Goal: Task Accomplishment & Management: Manage account settings

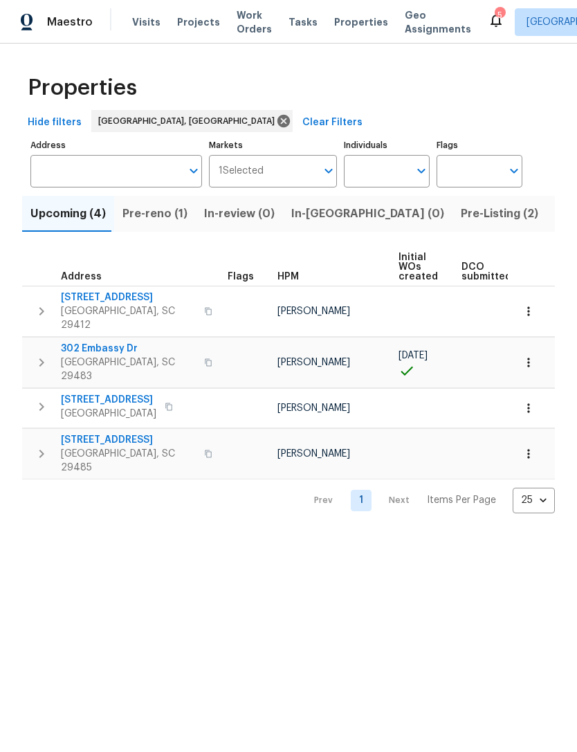
click at [146, 26] on span "Visits" at bounding box center [146, 22] width 28 height 14
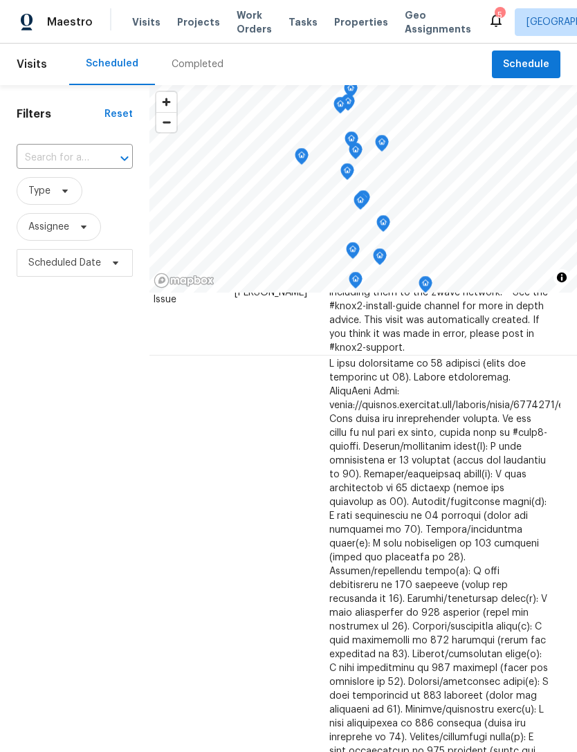
scroll to position [468, 122]
click at [0, 0] on icon at bounding box center [0, 0] width 0 height 0
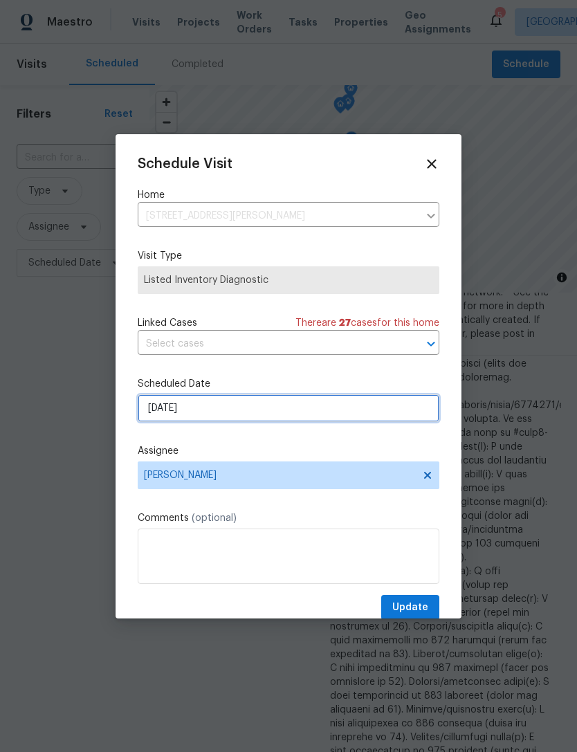
click at [266, 412] on input "[DATE]" at bounding box center [289, 408] width 302 height 28
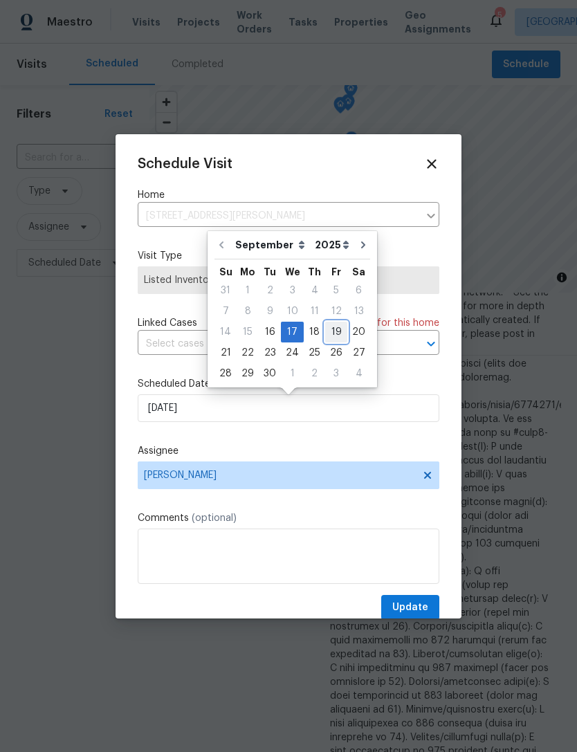
click at [331, 330] on div "19" at bounding box center [336, 331] width 22 height 19
type input "[DATE]"
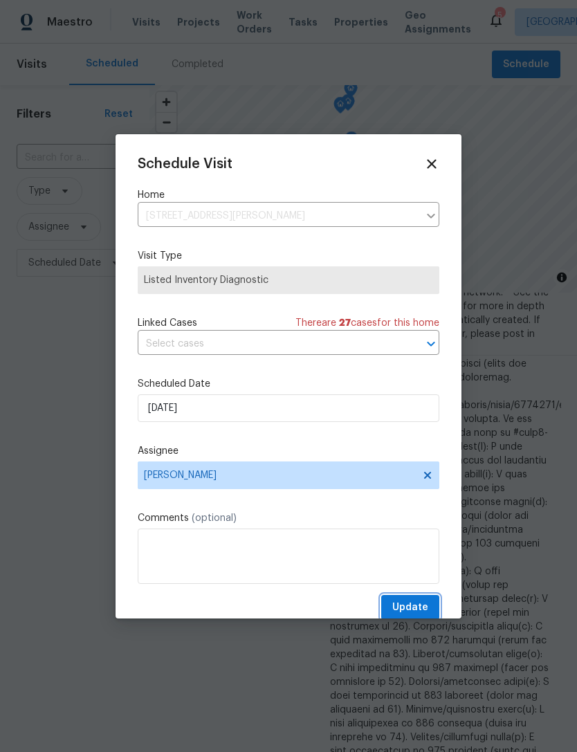
click at [424, 609] on span "Update" at bounding box center [410, 607] width 36 height 17
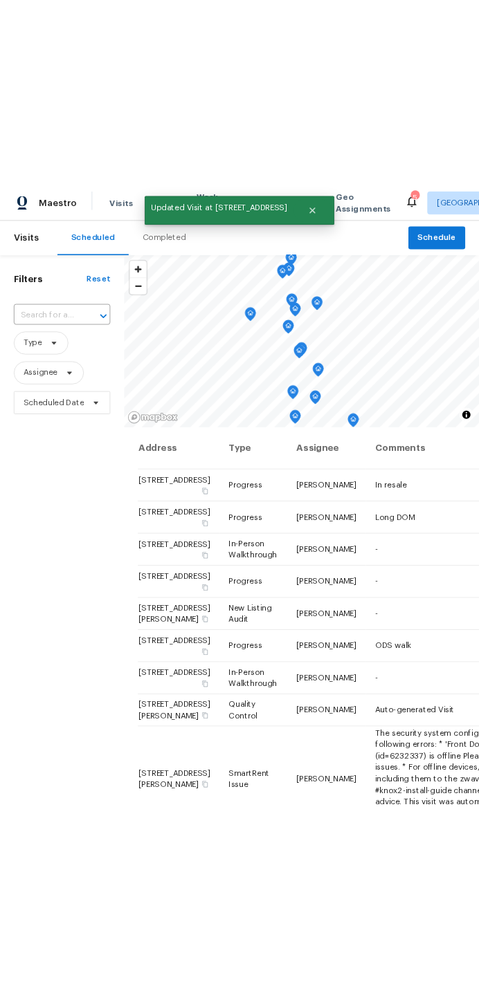
scroll to position [0, 0]
